Goal: Task Accomplishment & Management: Use online tool/utility

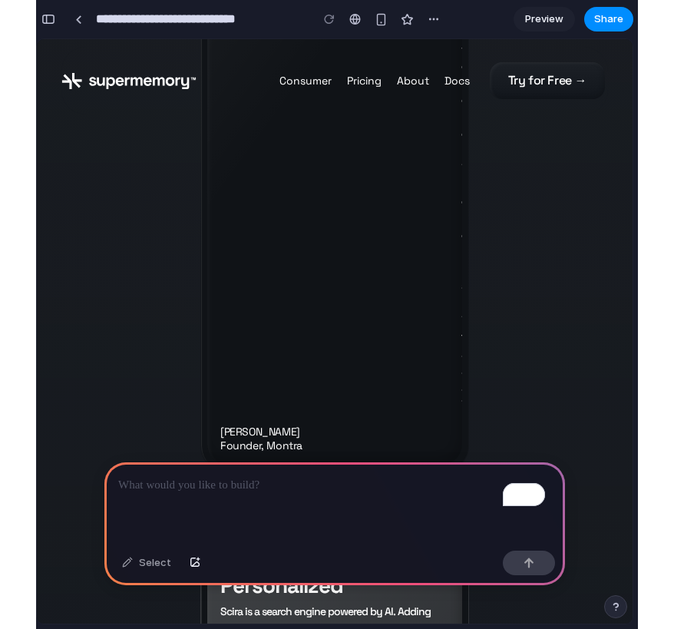
scroll to position [13810, 0]
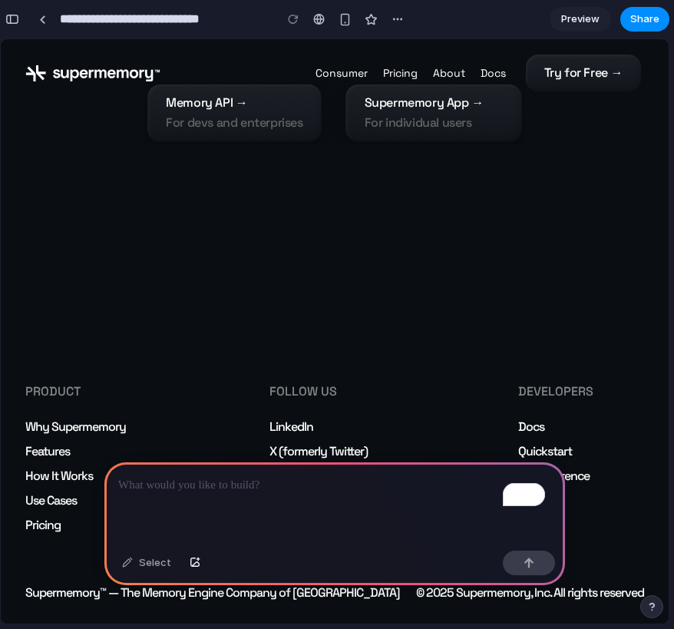
click at [501, 341] on div "Intelligence without memory is just randomness. Memory API → For devs and enter…" at bounding box center [335, 81] width 668 height 605
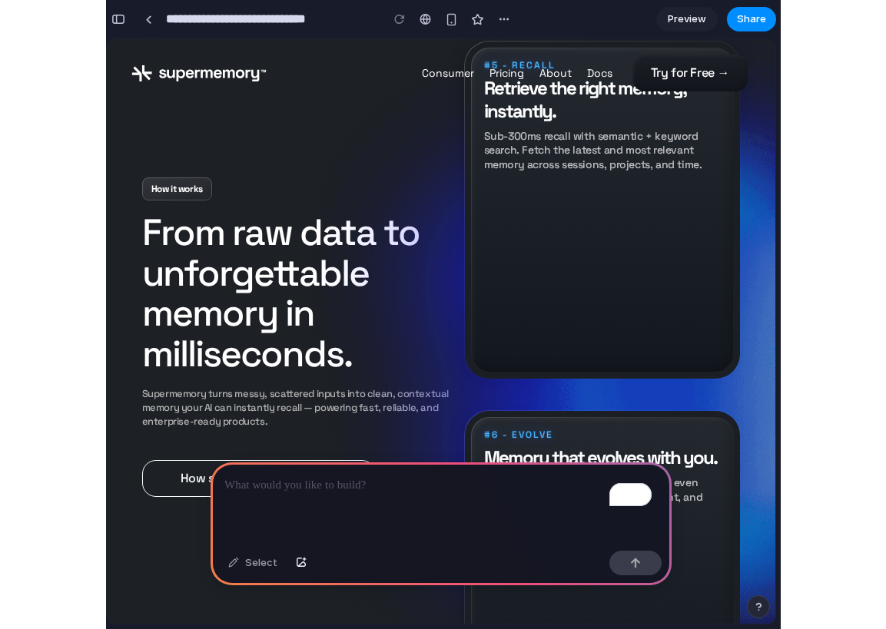
scroll to position [9592, 0]
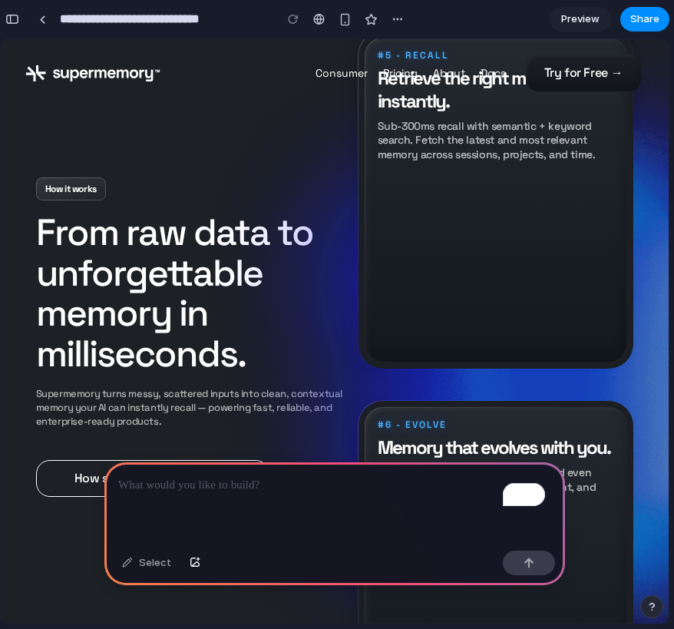
drag, startPoint x: 58, startPoint y: 478, endPoint x: 88, endPoint y: 161, distance: 318.0
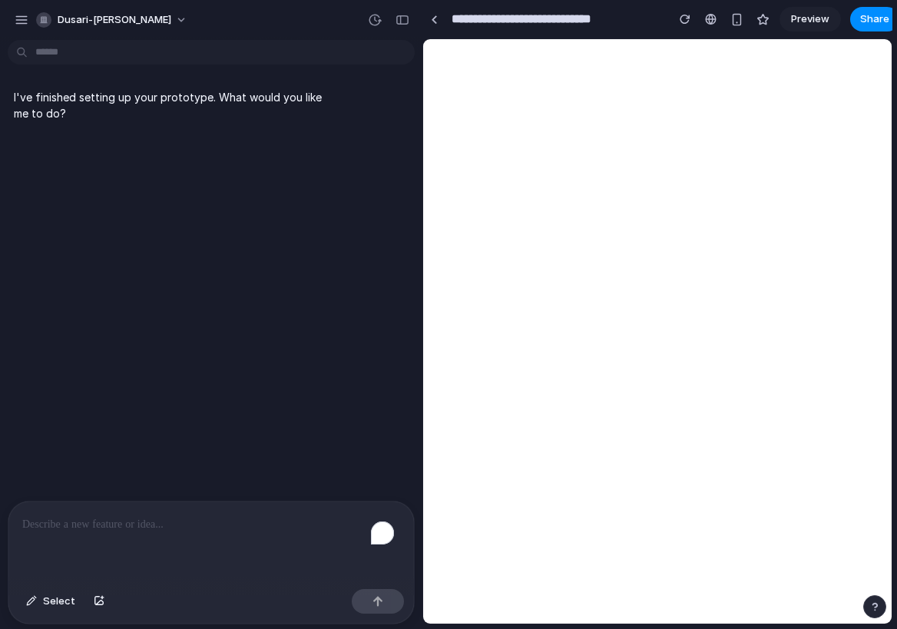
scroll to position [0, 0]
click at [122, 541] on div "To enrich screen reader interactions, please activate Accessibility in Grammarl…" at bounding box center [211, 542] width 406 height 81
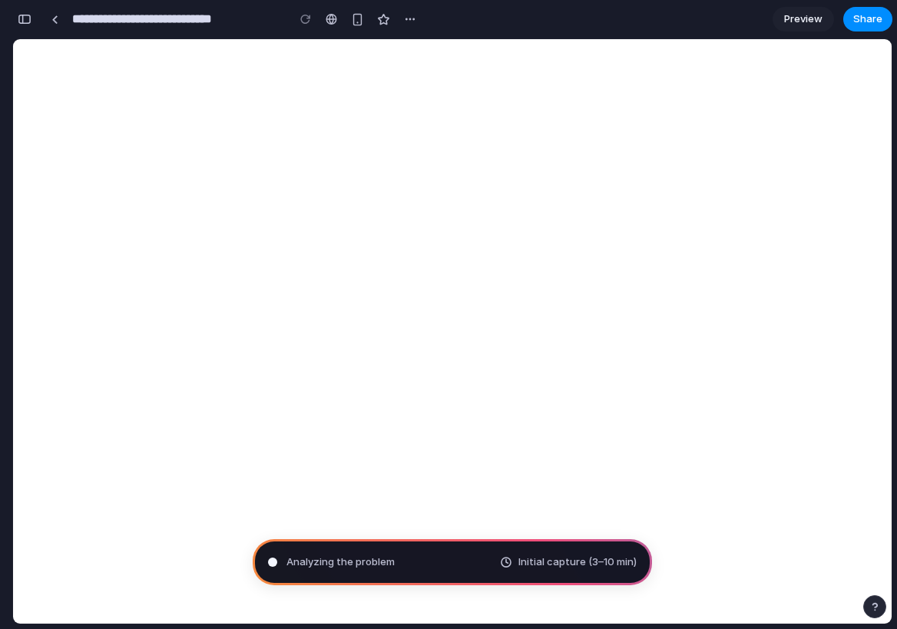
type input "**********"
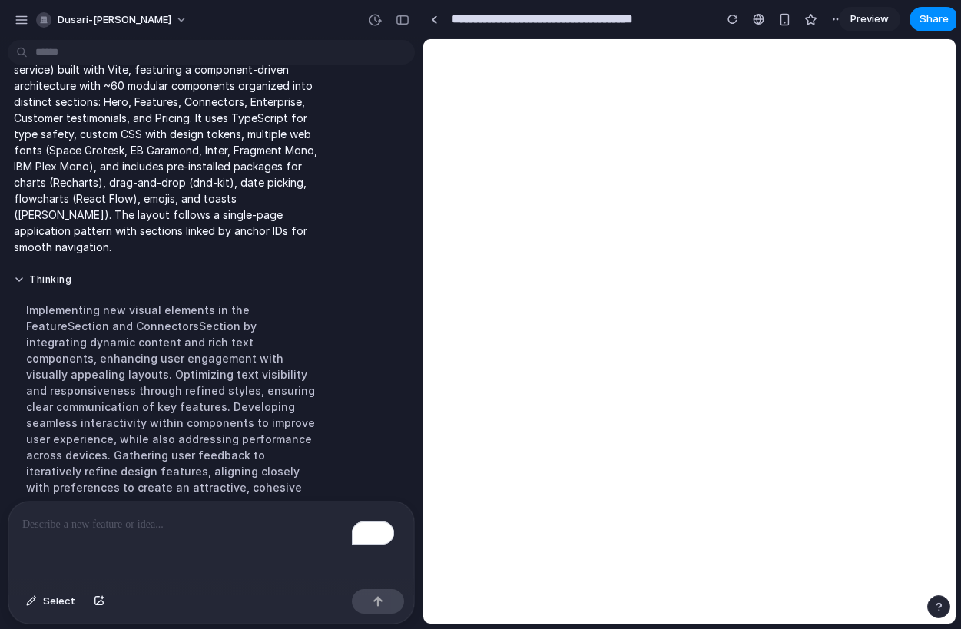
scroll to position [211, 0]
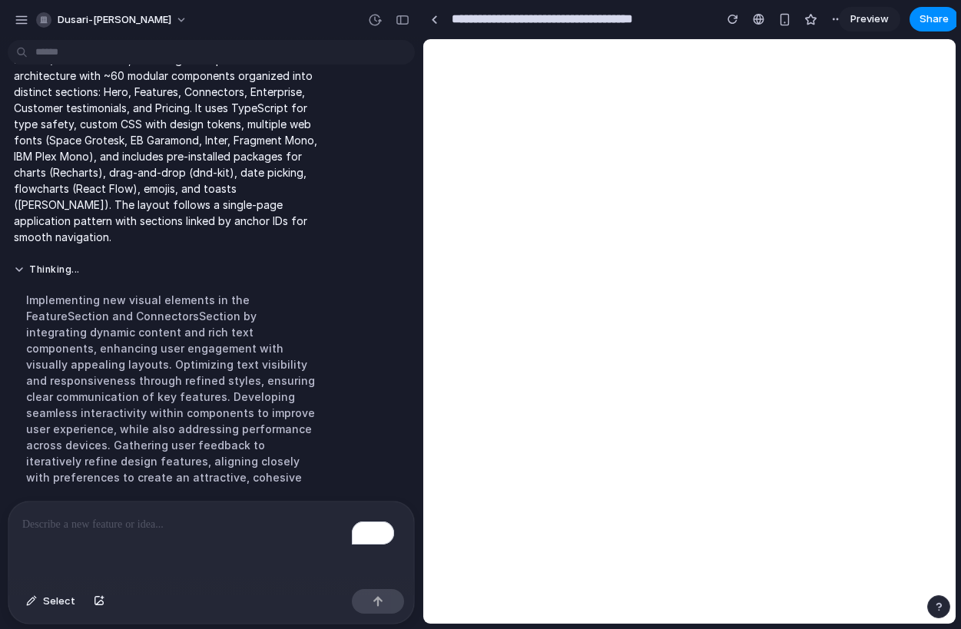
drag, startPoint x: 421, startPoint y: 101, endPoint x: 620, endPoint y: 108, distance: 199.1
click at [783, 23] on div "button" at bounding box center [784, 19] width 13 height 13
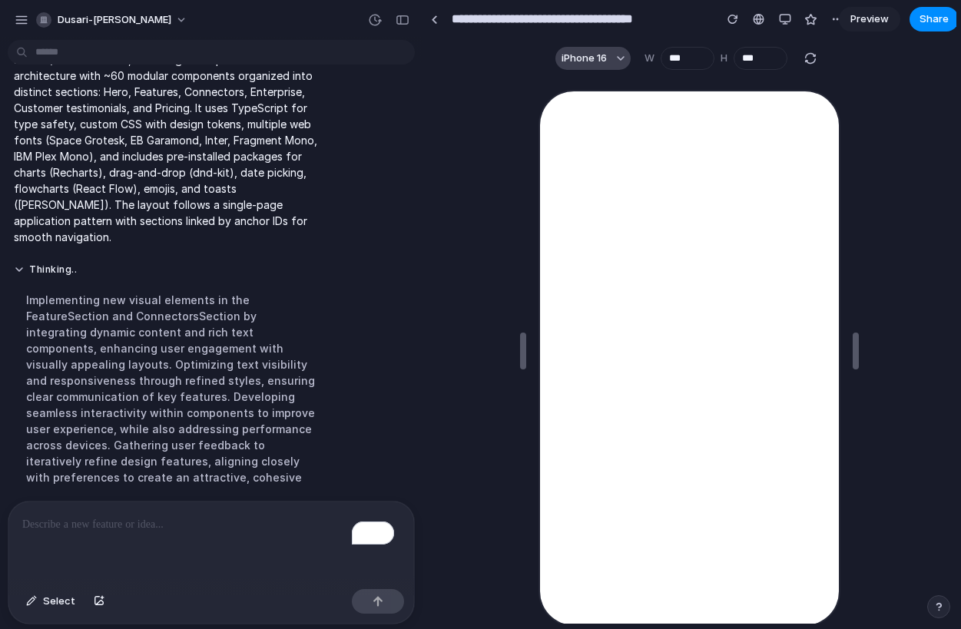
click at [605, 48] on button "iPhone 16" at bounding box center [592, 58] width 75 height 23
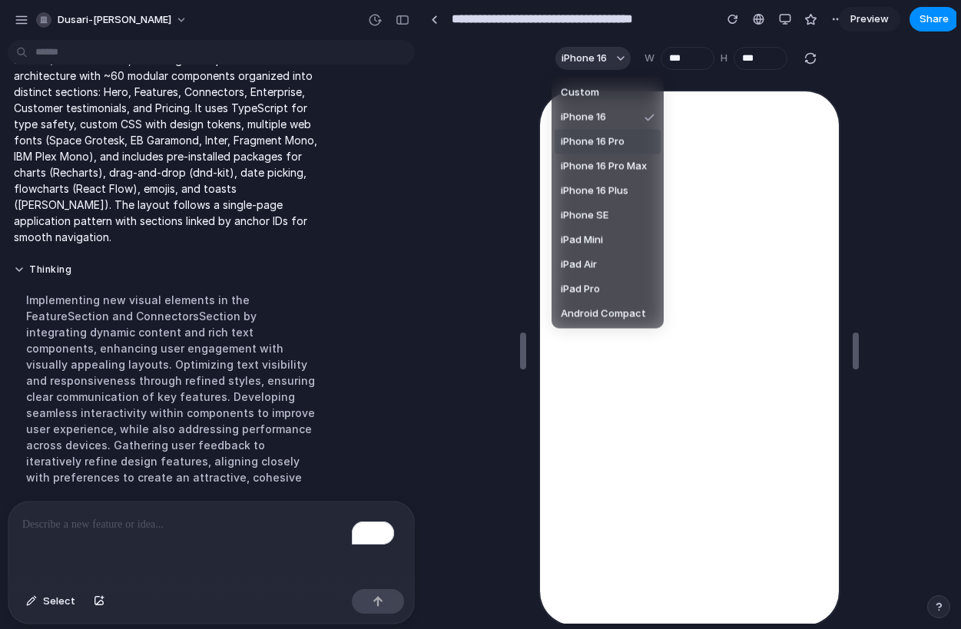
click at [608, 141] on span "iPhone 16 Pro" at bounding box center [593, 141] width 64 height 15
type input "***"
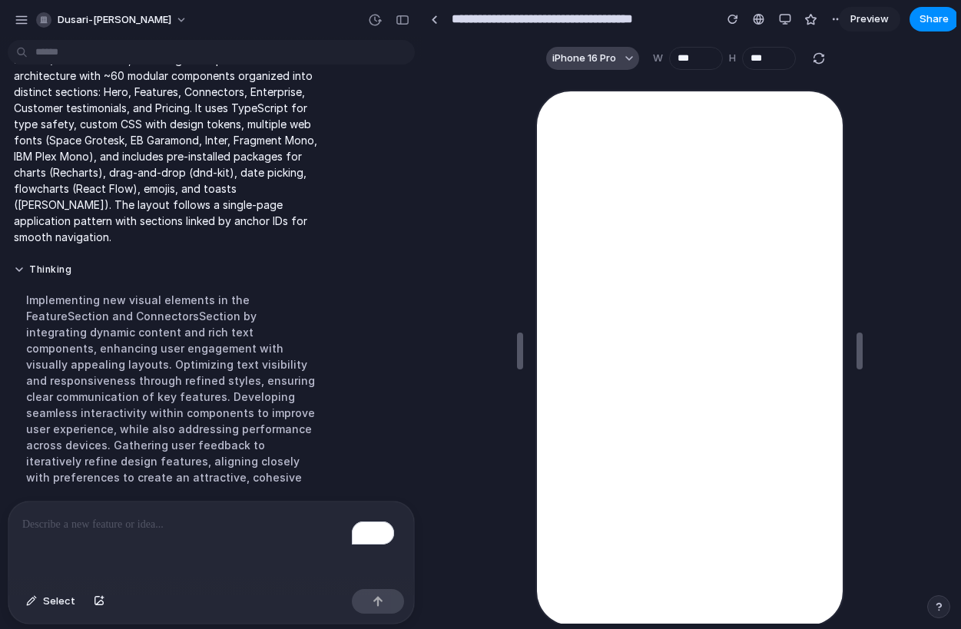
click at [599, 54] on span "iPhone 16 Pro" at bounding box center [584, 58] width 64 height 15
click at [480, 290] on div "Custom iPhone 16 iPhone 16 Pro iPhone 16 Pro Max iPhone 16 Plus iPhone SE iPad …" at bounding box center [480, 314] width 961 height 629
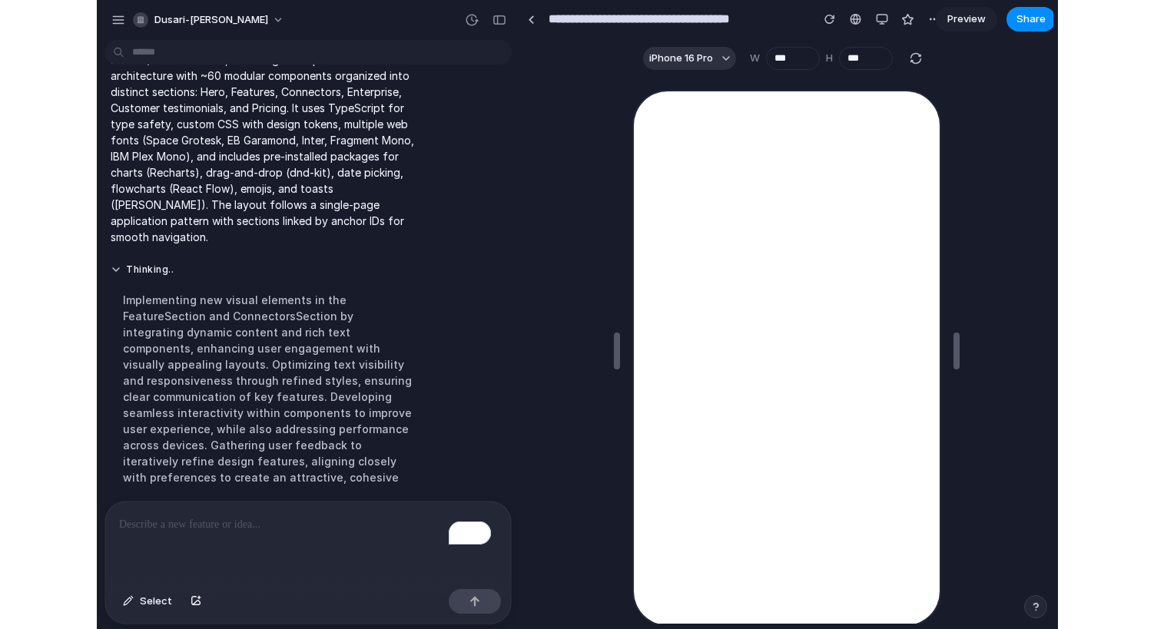
scroll to position [28, 0]
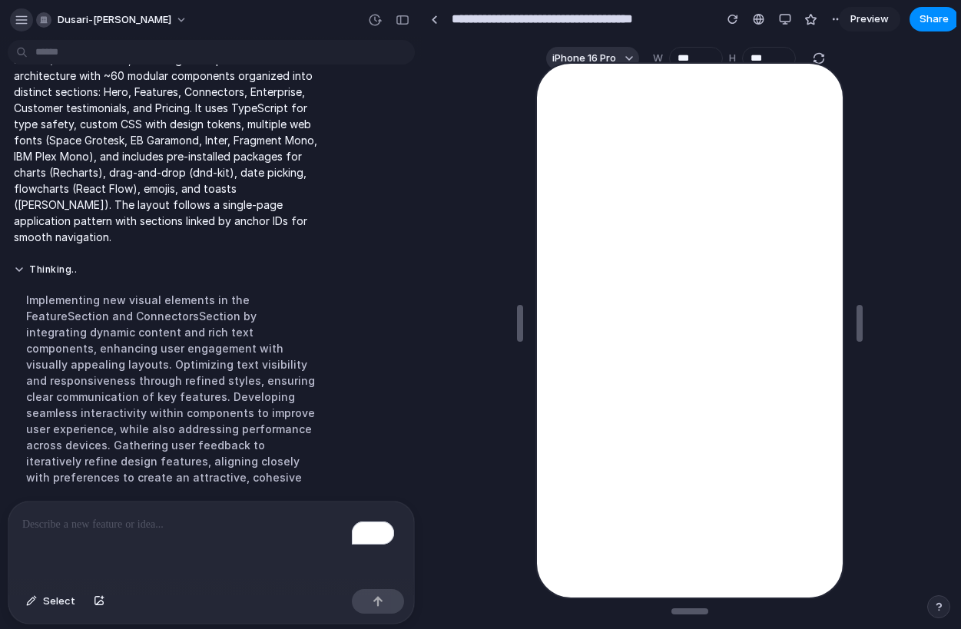
click at [20, 23] on div "button" at bounding box center [22, 20] width 14 height 14
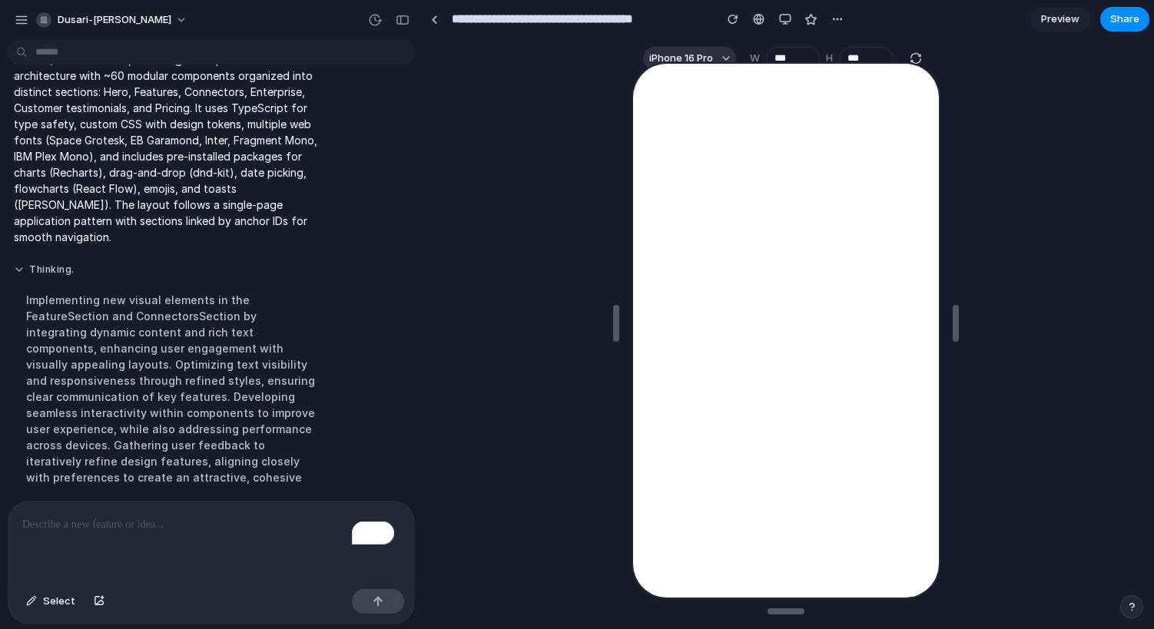
click at [21, 263] on button "Thinking ." at bounding box center [173, 269] width 318 height 13
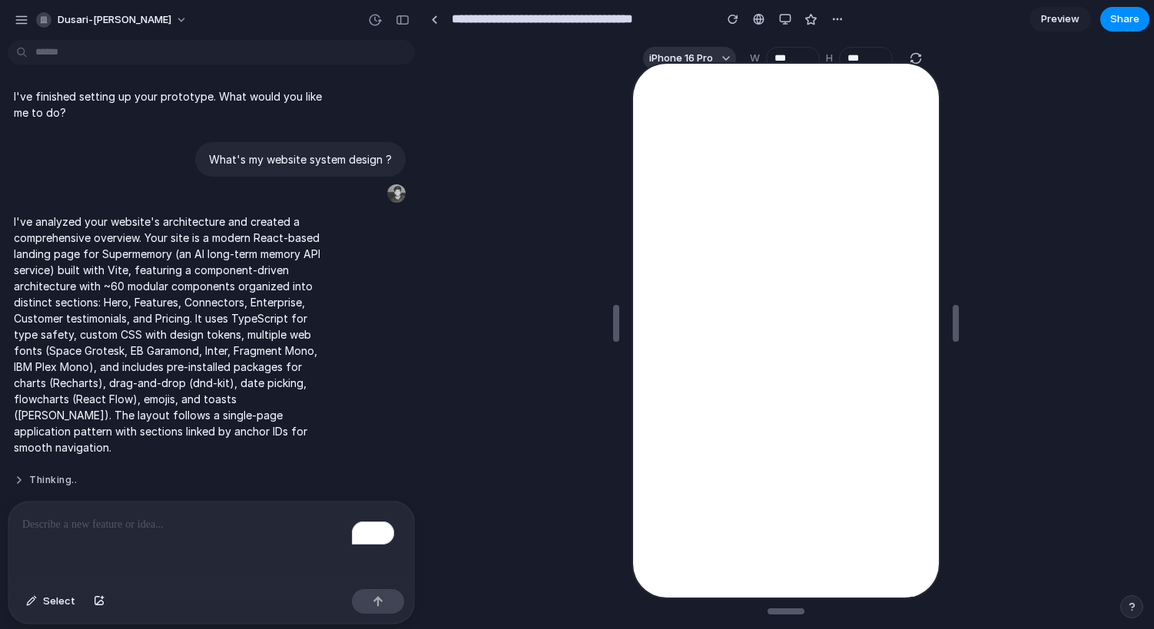
scroll to position [0, 0]
click at [784, 25] on div "button" at bounding box center [785, 19] width 12 height 12
